Goal: Navigation & Orientation: Find specific page/section

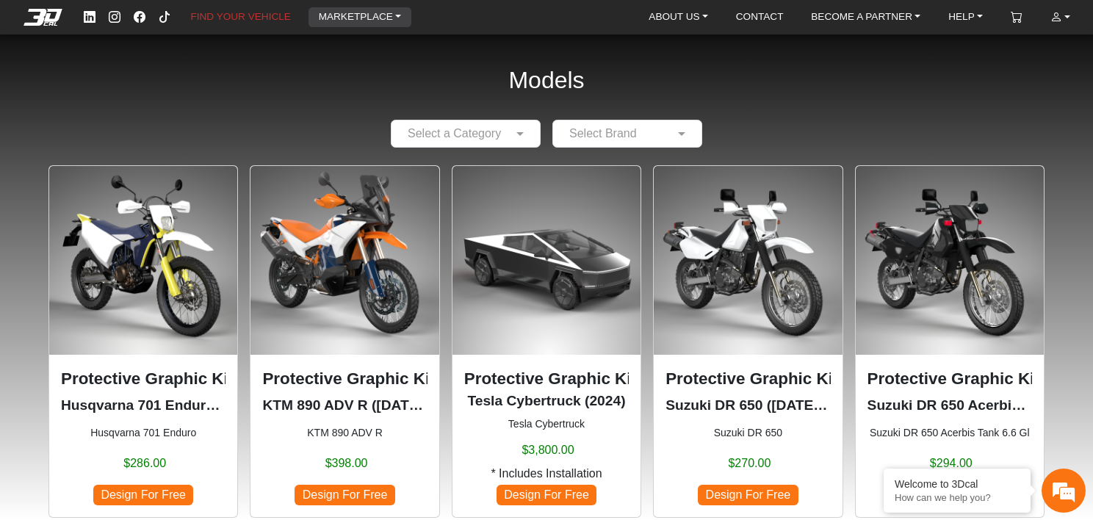
click at [385, 15] on link "MARKETPLACE" at bounding box center [360, 17] width 95 height 20
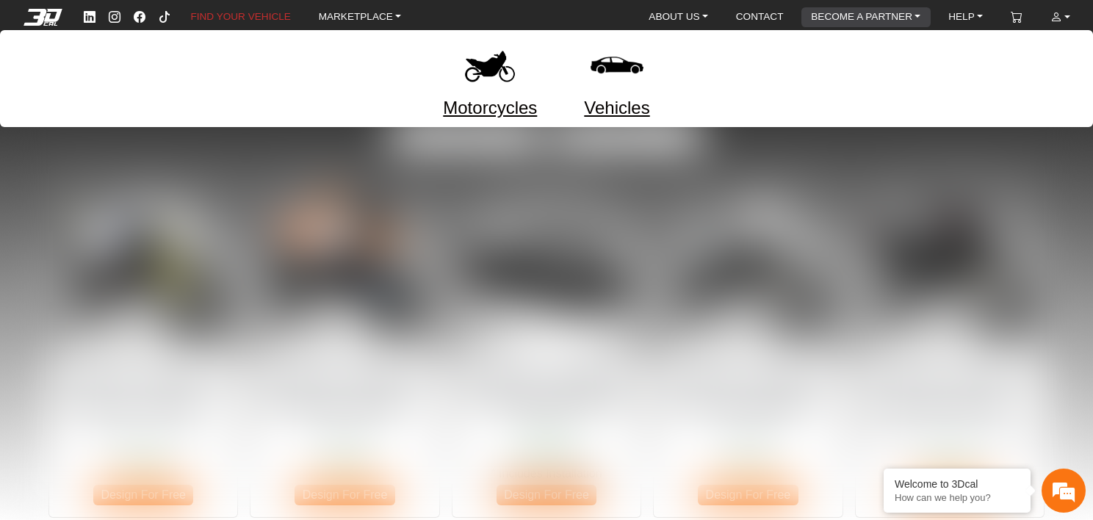
click at [874, 13] on link "BECOME A PARTNER" at bounding box center [865, 17] width 121 height 20
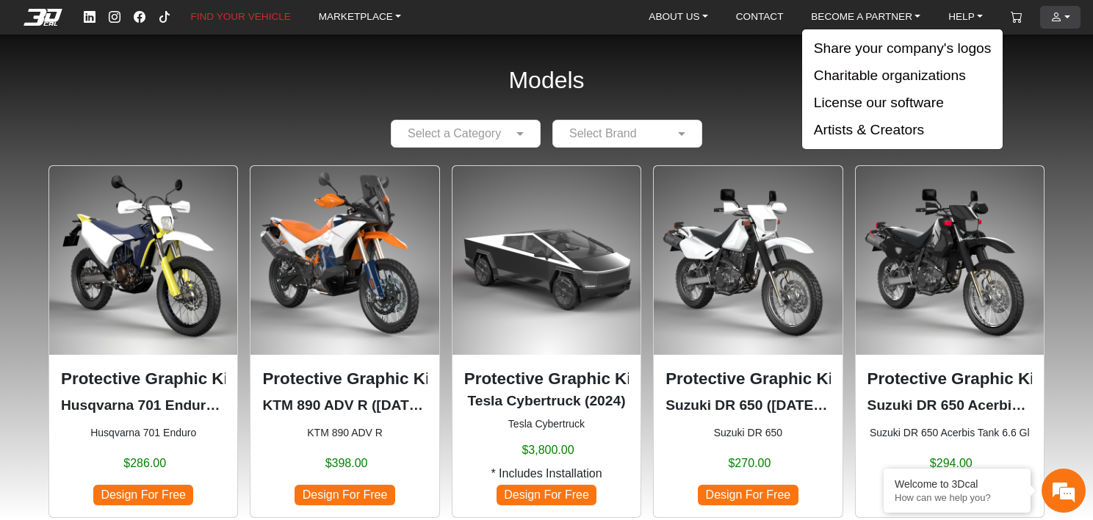
click at [1065, 25] on link "ACCOUNT" at bounding box center [1061, 17] width 32 height 23
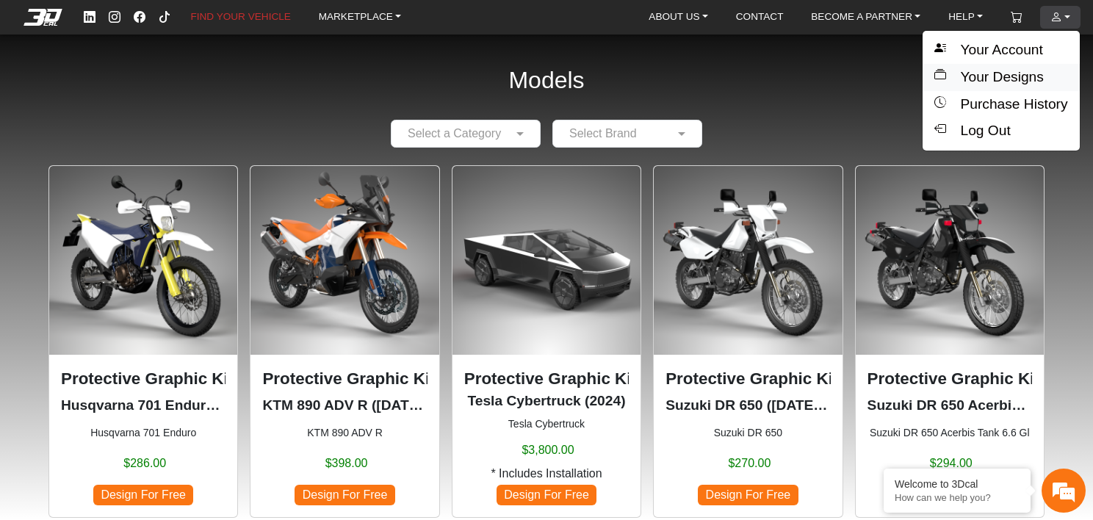
click at [987, 73] on button "Your Designs" at bounding box center [1001, 77] width 156 height 27
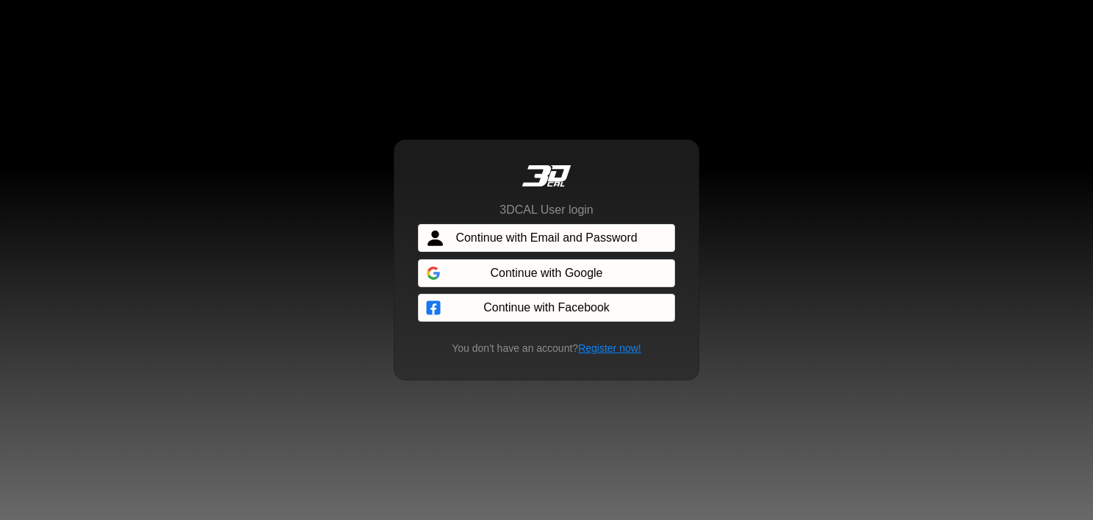
click at [579, 240] on span "Continue with Email and Password" at bounding box center [546, 238] width 181 height 18
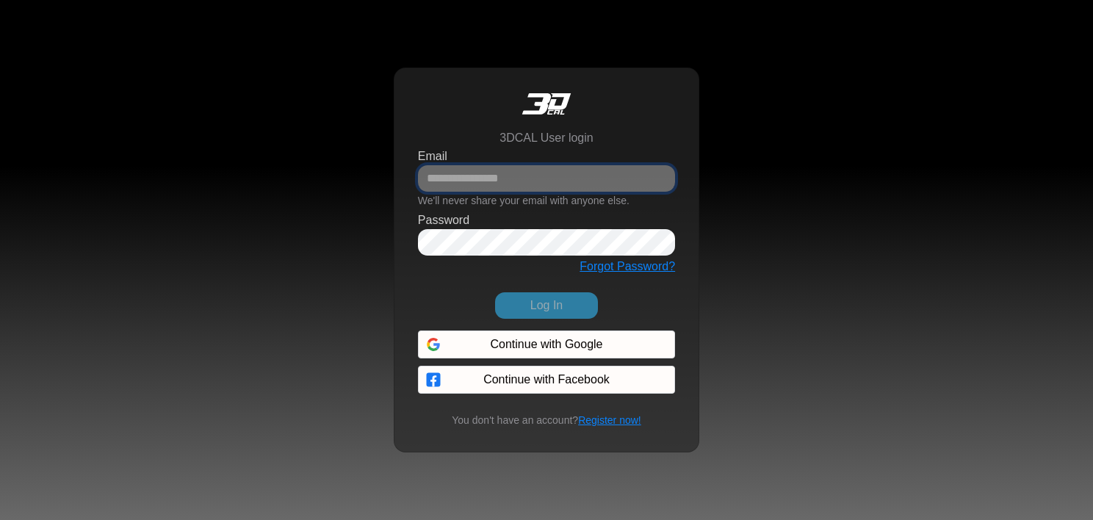
type input "**********"
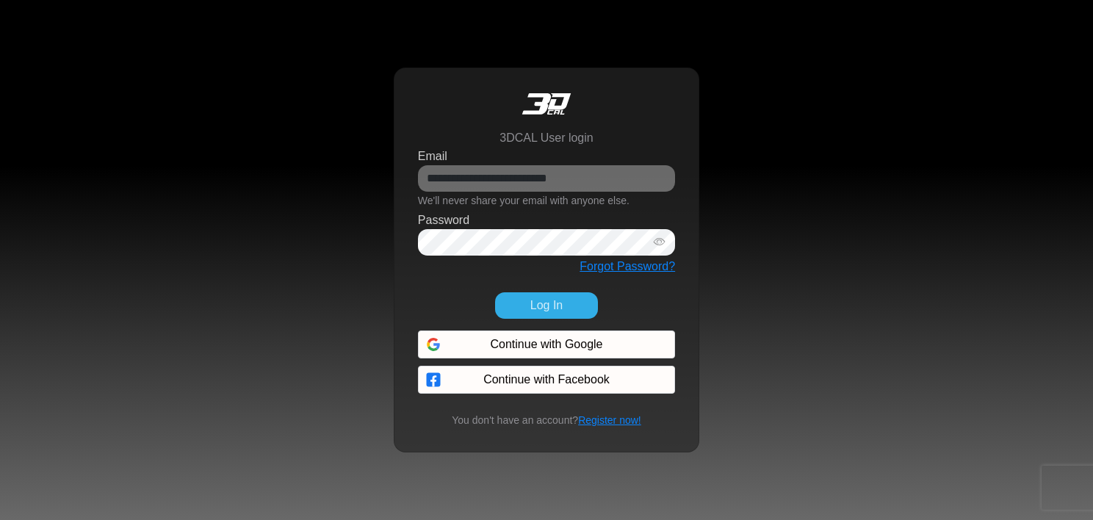
click at [526, 312] on button "Log In" at bounding box center [546, 305] width 103 height 26
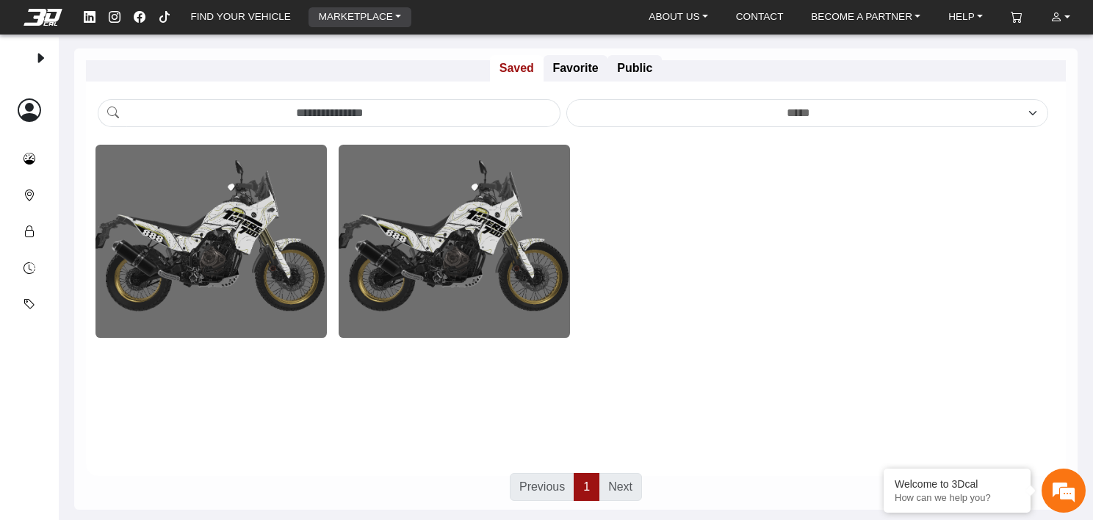
click at [354, 17] on link "MARKETPLACE" at bounding box center [360, 17] width 95 height 20
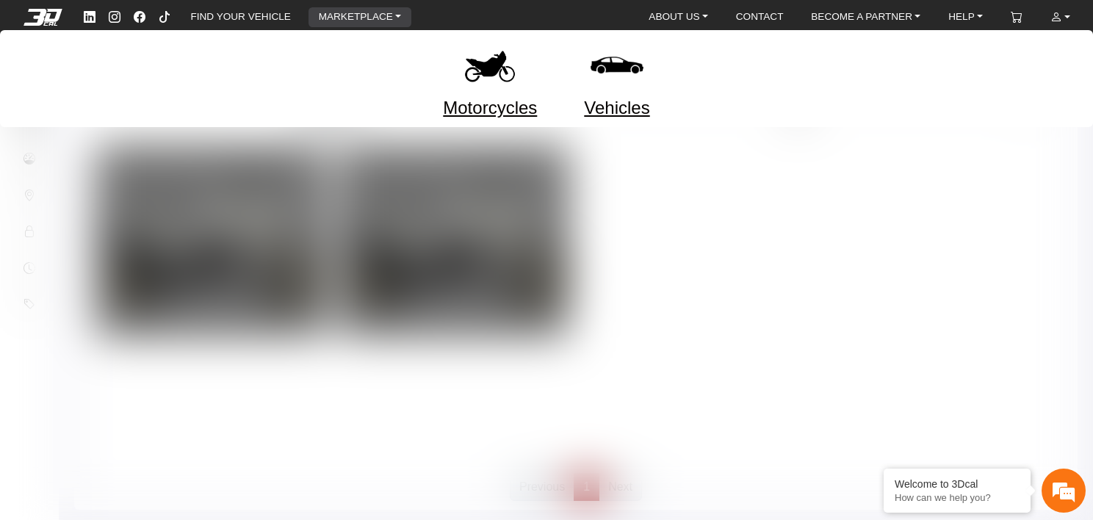
click at [492, 106] on link "Motorcycles" at bounding box center [490, 108] width 94 height 26
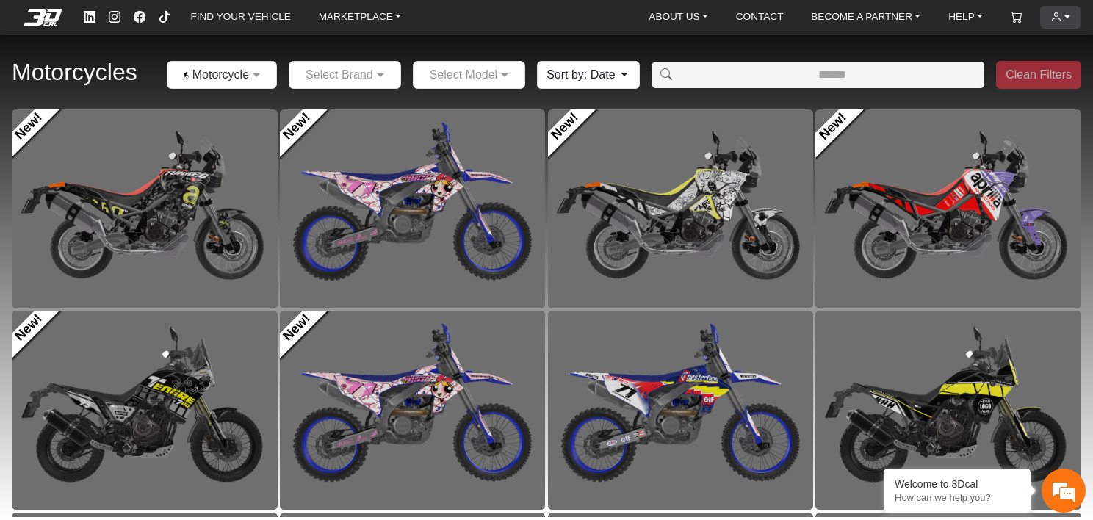
click at [1068, 20] on link "ACCOUNT" at bounding box center [1061, 17] width 32 height 23
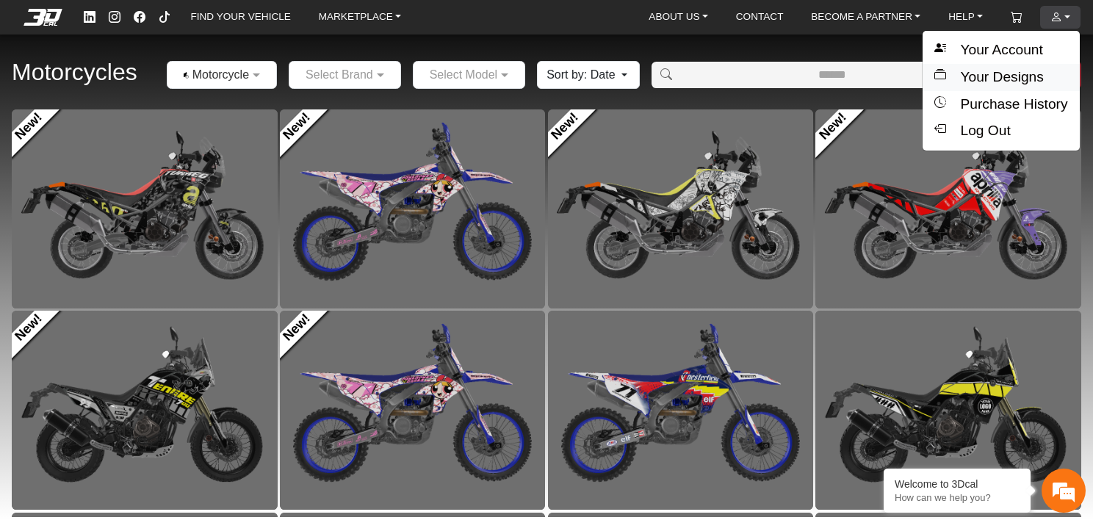
click at [1023, 68] on button "Your Designs" at bounding box center [1001, 77] width 156 height 27
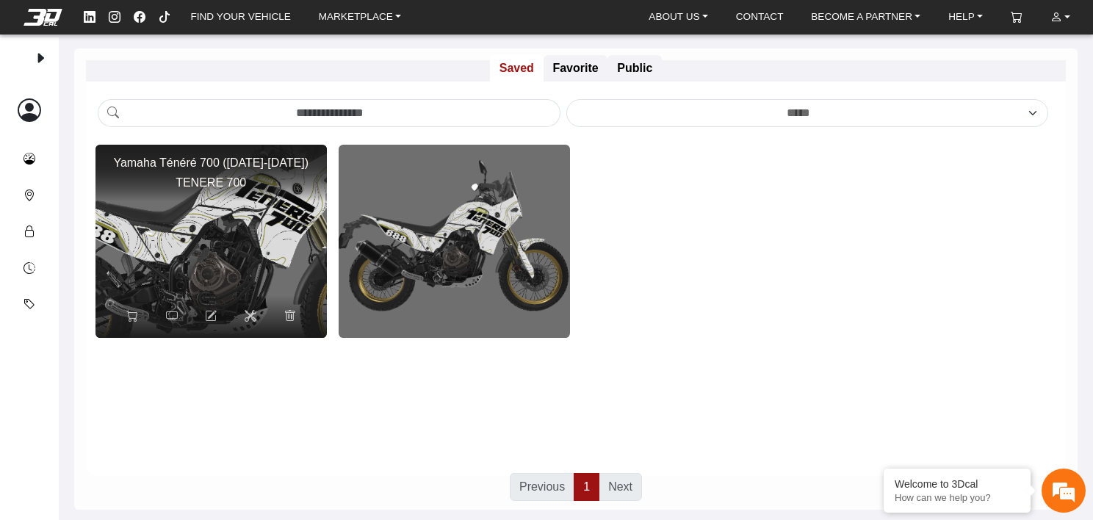
click at [241, 209] on img at bounding box center [210, 241] width 463 height 386
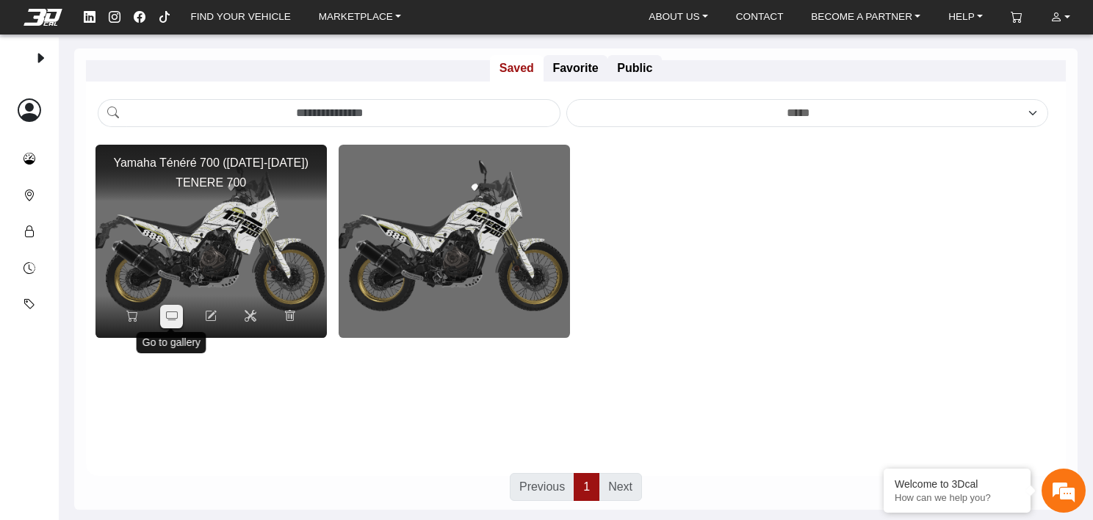
click at [176, 315] on icon at bounding box center [172, 316] width 12 height 12
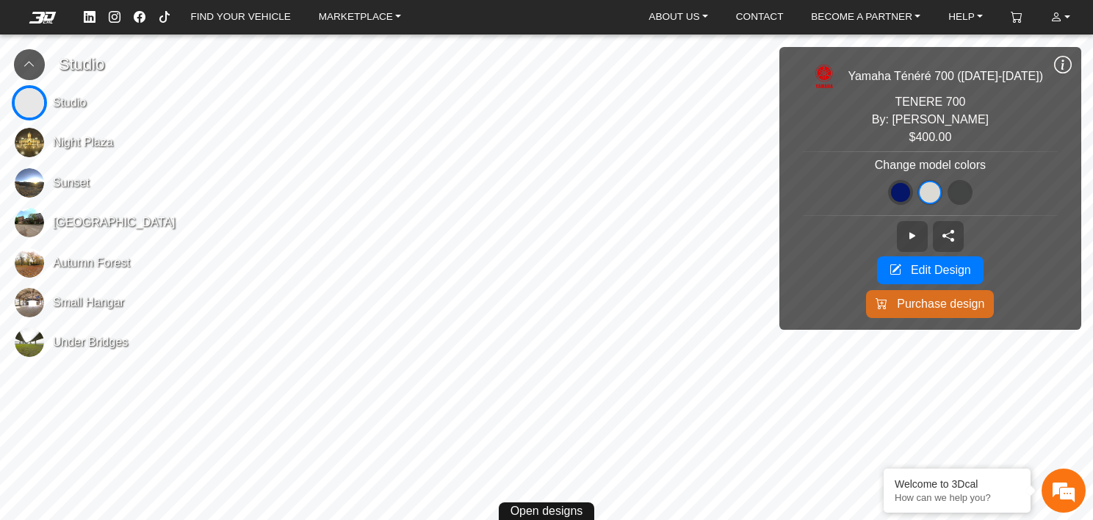
click at [75, 338] on span "Under Bridges" at bounding box center [90, 343] width 75 height 18
click at [1062, 64] on icon at bounding box center [1063, 65] width 18 height 20
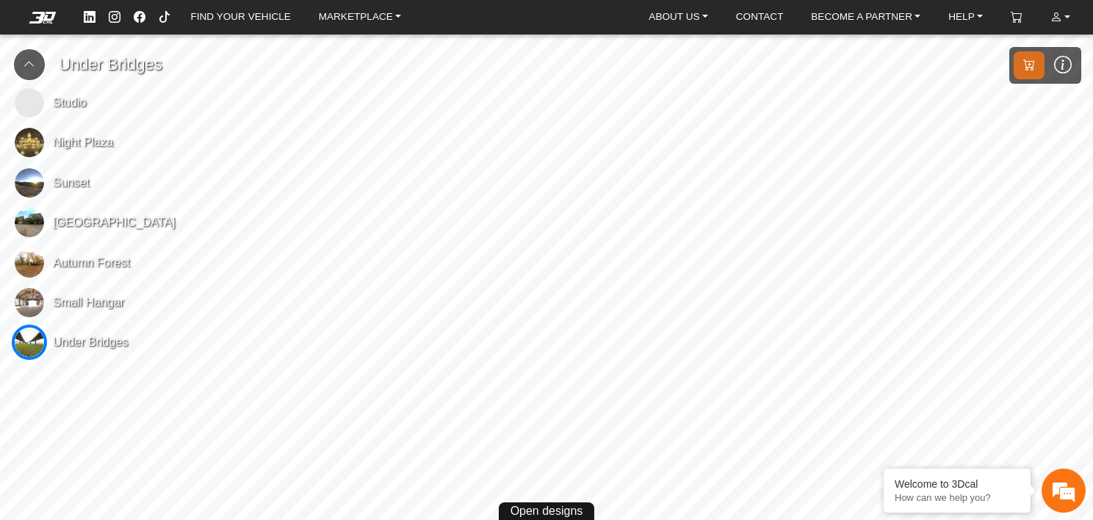
click at [80, 292] on div "Small Hangar" at bounding box center [88, 302] width 71 height 35
click at [62, 259] on span "Autumn Forest" at bounding box center [91, 263] width 77 height 18
click at [29, 227] on img at bounding box center [29, 222] width 29 height 29
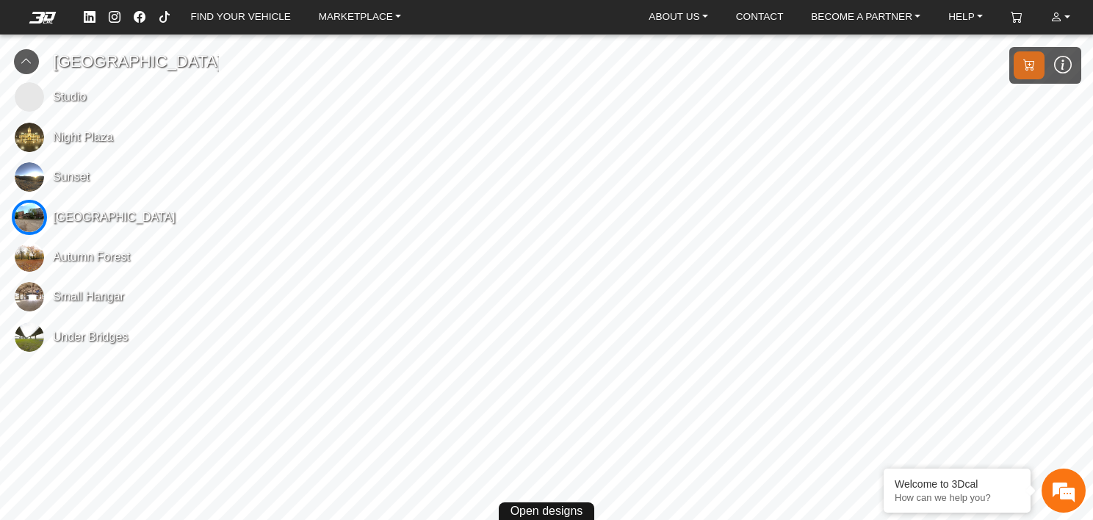
click at [35, 182] on img at bounding box center [29, 176] width 29 height 29
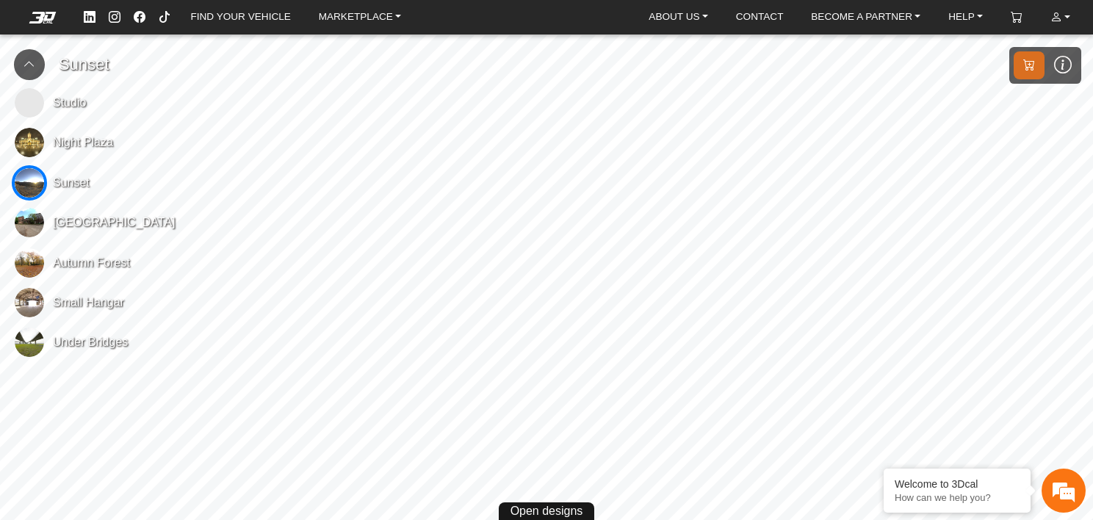
click at [35, 149] on img at bounding box center [29, 142] width 29 height 29
click at [67, 303] on span "Small Hangar" at bounding box center [88, 303] width 71 height 18
click at [29, 143] on img at bounding box center [29, 142] width 29 height 29
click at [32, 350] on img at bounding box center [29, 342] width 29 height 29
